Goal: Check status: Check status

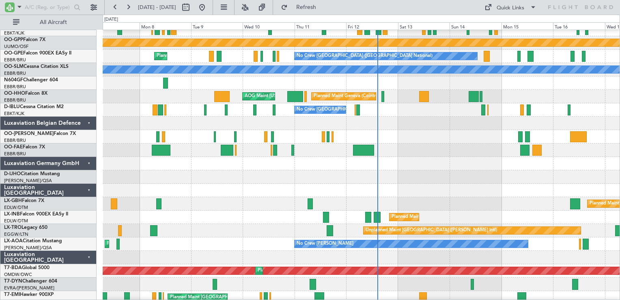
scroll to position [771, 0]
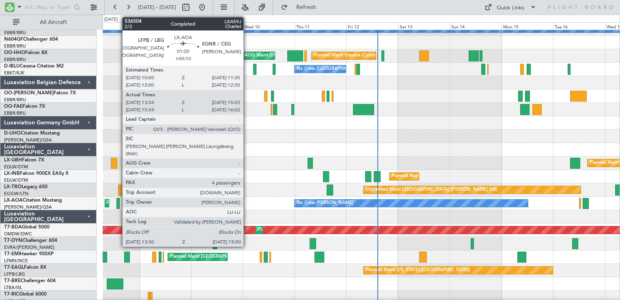
click at [118, 205] on div at bounding box center [118, 203] width 3 height 11
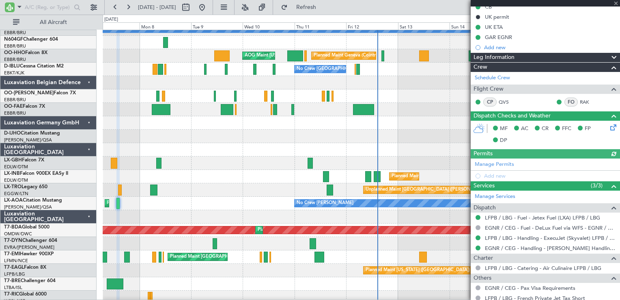
scroll to position [205, 0]
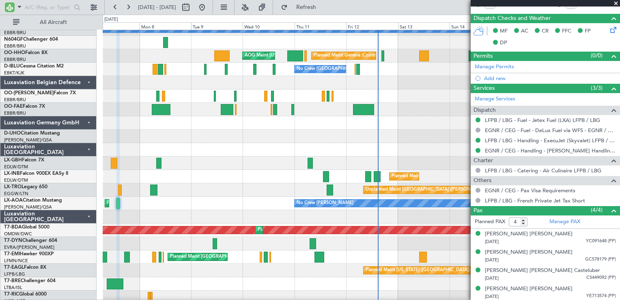
click at [618, 6] on span at bounding box center [616, 3] width 8 height 7
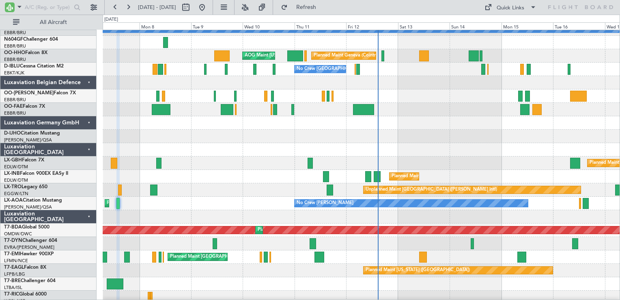
type input "0"
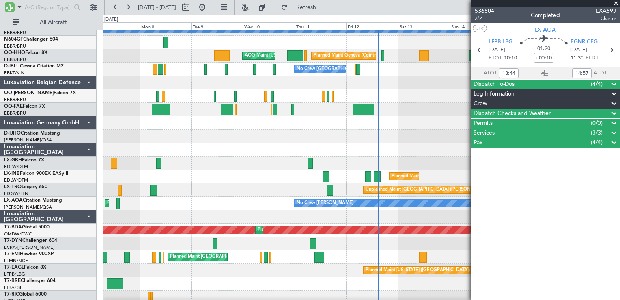
scroll to position [0, 0]
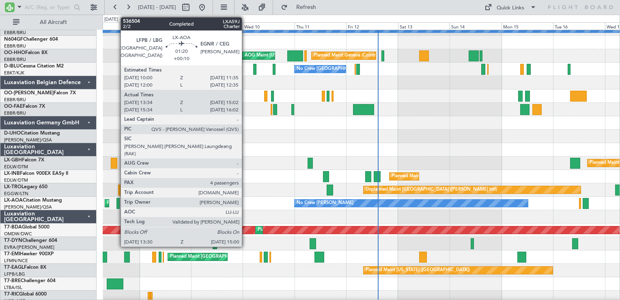
click at [117, 202] on div at bounding box center [118, 203] width 3 height 11
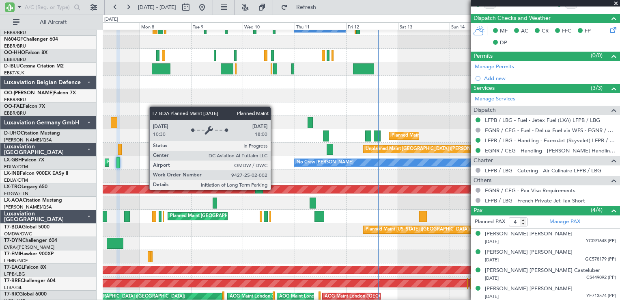
scroll to position [812, 0]
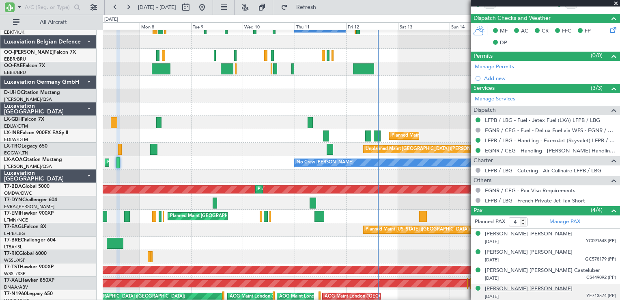
click at [513, 287] on div "[PERSON_NAME] [PERSON_NAME]" at bounding box center [529, 289] width 88 height 8
click at [617, 4] on span at bounding box center [616, 3] width 8 height 7
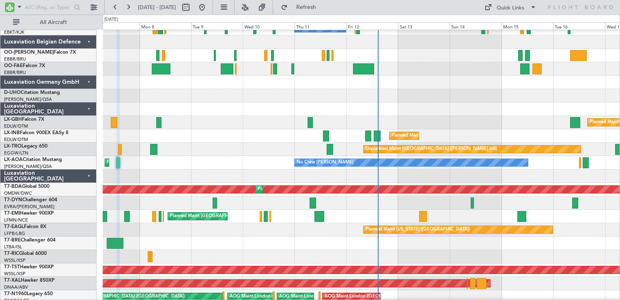
type input "0"
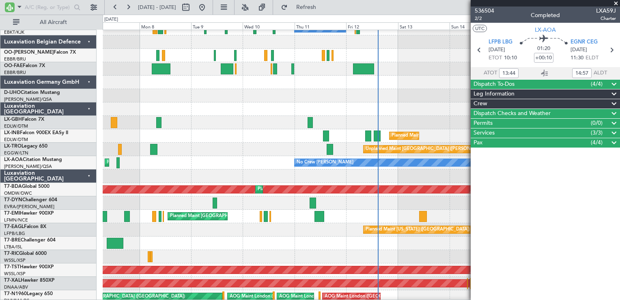
scroll to position [0, 0]
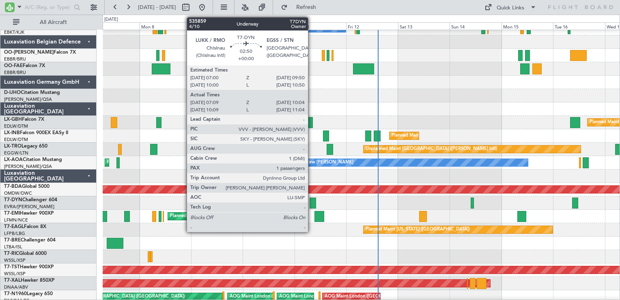
click at [312, 204] on div at bounding box center [313, 202] width 6 height 11
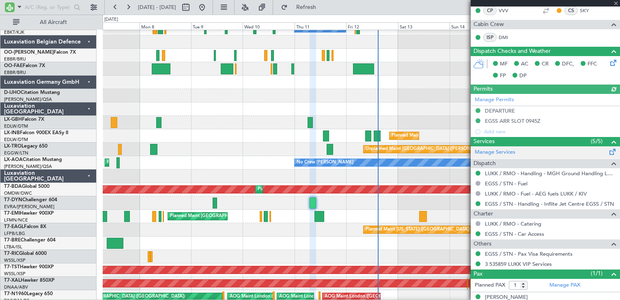
scroll to position [218, 0]
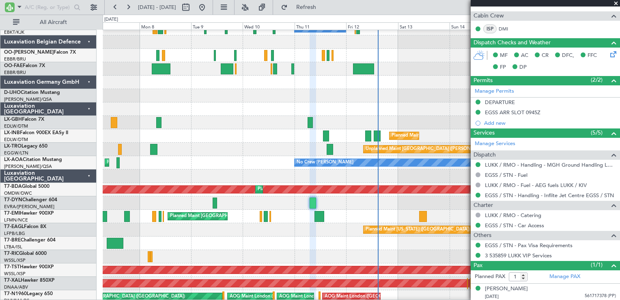
click at [617, 2] on span at bounding box center [616, 3] width 8 height 7
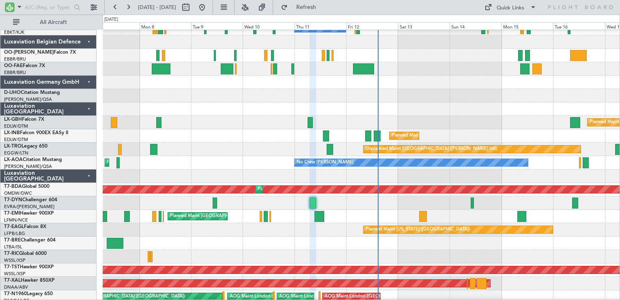
type input "0"
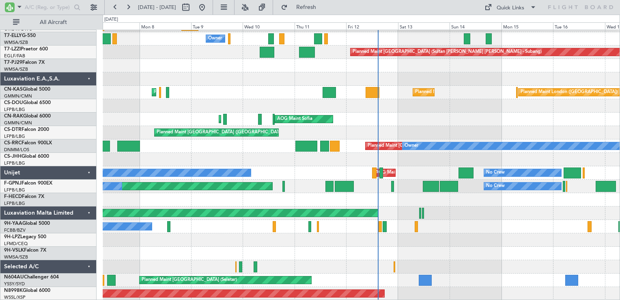
scroll to position [1150, 0]
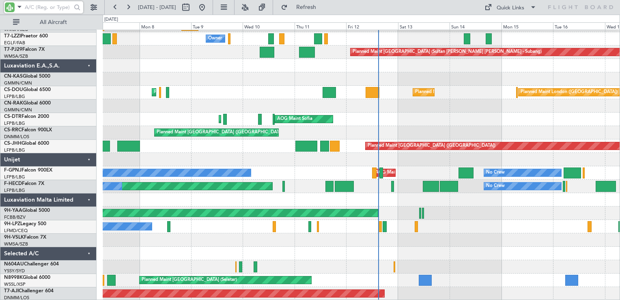
click at [37, 6] on input "text" at bounding box center [48, 7] width 47 height 12
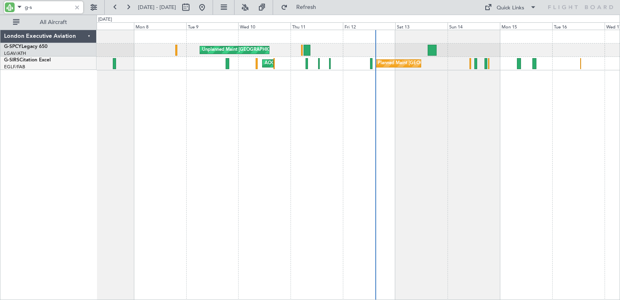
scroll to position [0, 0]
type input "g"
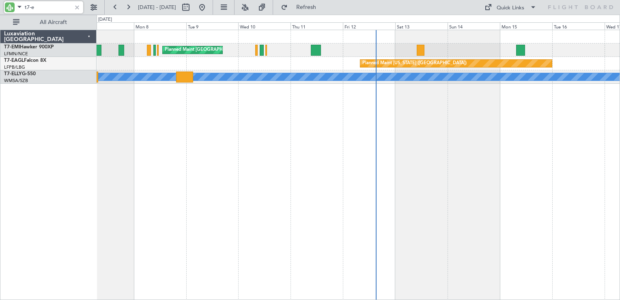
type input "t7-e"
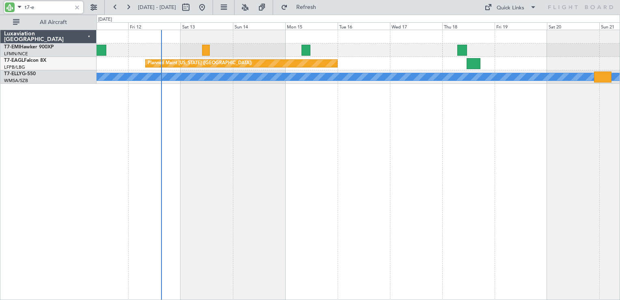
click at [323, 154] on div "Planned Maint [GEOGRAPHIC_DATA] Planned Maint [US_STATE] ([GEOGRAPHIC_DATA]) Pl…" at bounding box center [359, 165] width 524 height 270
